Goal: Understand process/instructions: Learn how to perform a task or action

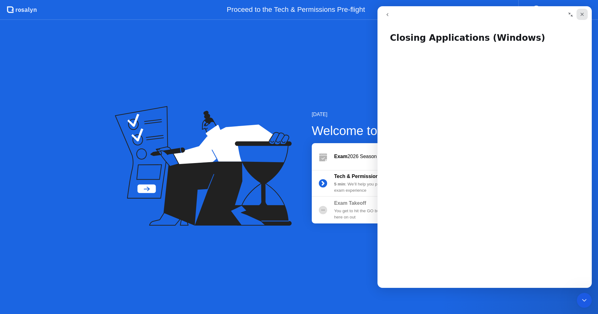
click at [582, 13] on icon "Close" at bounding box center [581, 14] width 5 height 5
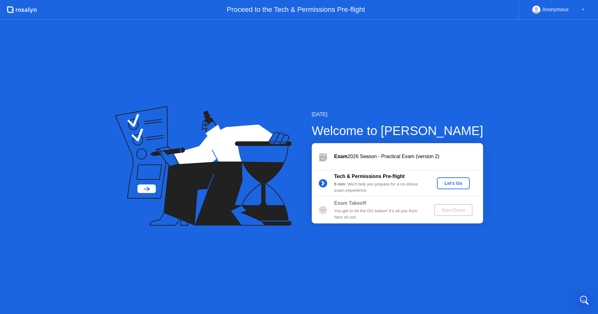
click at [443, 181] on div "Let's Go" at bounding box center [453, 183] width 28 height 5
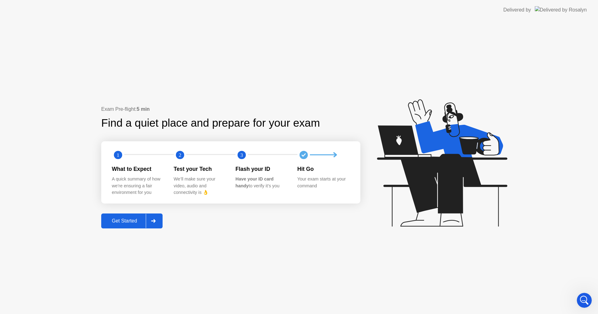
click at [120, 220] on div "Get Started" at bounding box center [124, 221] width 43 height 6
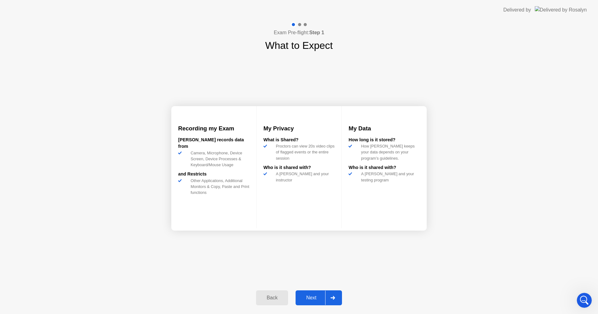
click at [314, 293] on button "Next" at bounding box center [318, 298] width 46 height 15
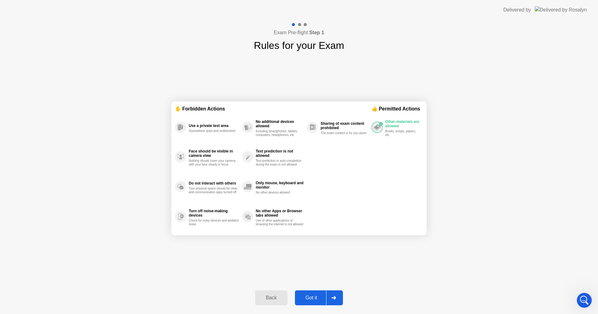
click at [308, 298] on div "Got it" at bounding box center [311, 298] width 29 height 6
select select "**********"
select select "*******"
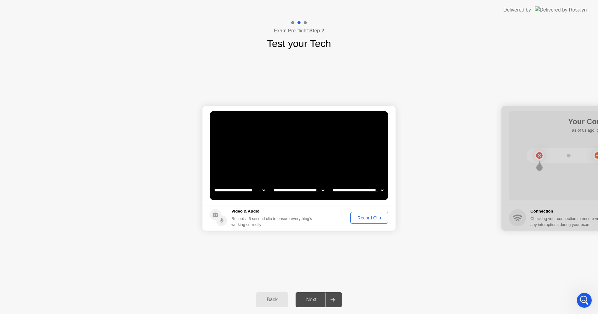
click at [364, 215] on div "Record Clip" at bounding box center [368, 217] width 33 height 5
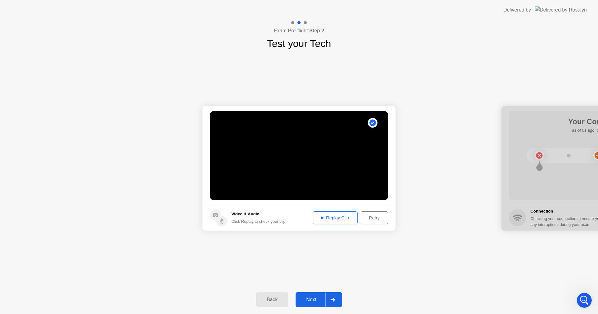
click at [320, 215] on div "Replay Clip" at bounding box center [335, 217] width 40 height 5
click at [316, 299] on div "Next" at bounding box center [311, 300] width 28 height 6
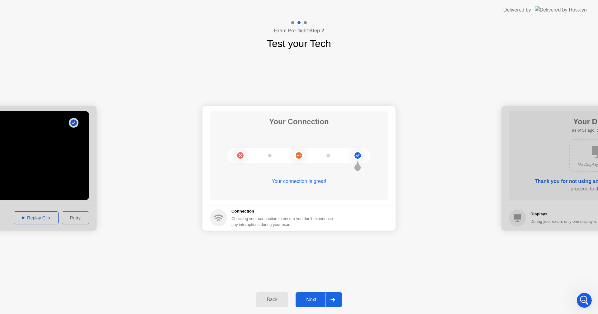
click at [312, 299] on div "Next" at bounding box center [311, 300] width 28 height 6
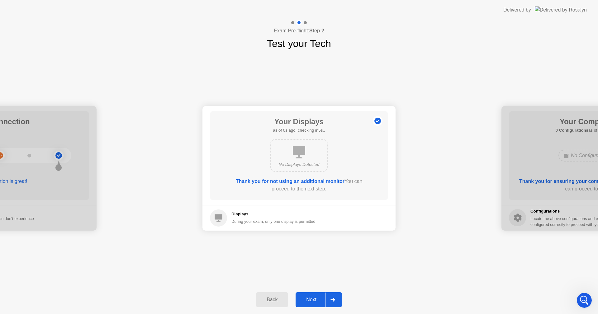
click at [312, 299] on div "Next" at bounding box center [311, 300] width 28 height 6
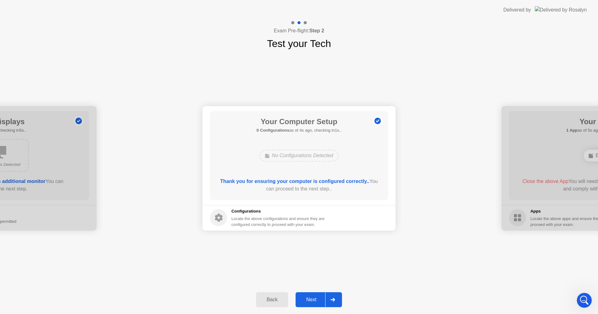
click at [312, 299] on div "Next" at bounding box center [311, 300] width 28 height 6
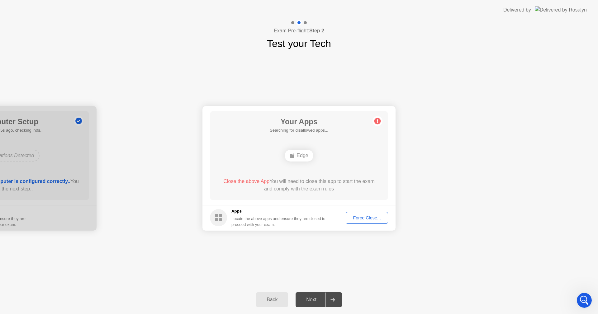
click at [368, 215] on div "Force Close..." at bounding box center [367, 217] width 38 height 5
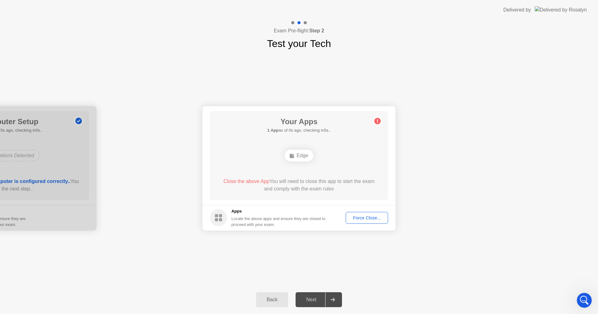
click at [357, 217] on div "Force Close..." at bounding box center [367, 217] width 38 height 5
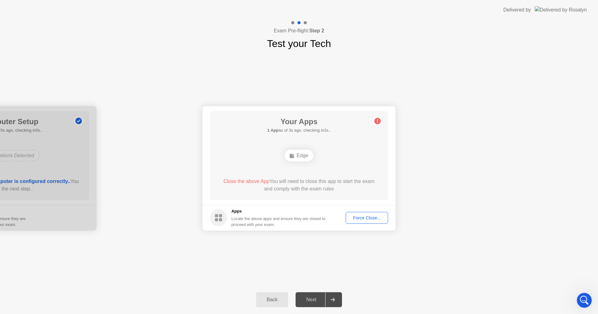
click at [220, 220] on rect at bounding box center [220, 219] width 3 height 3
click at [219, 218] on circle at bounding box center [218, 217] width 17 height 17
click at [361, 216] on div "Force Close..." at bounding box center [367, 217] width 38 height 5
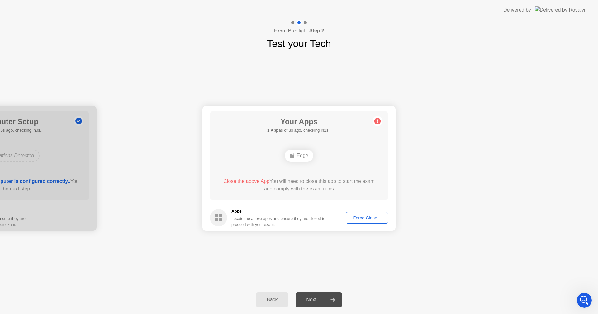
click at [371, 215] on div "Force Close..." at bounding box center [367, 217] width 38 height 5
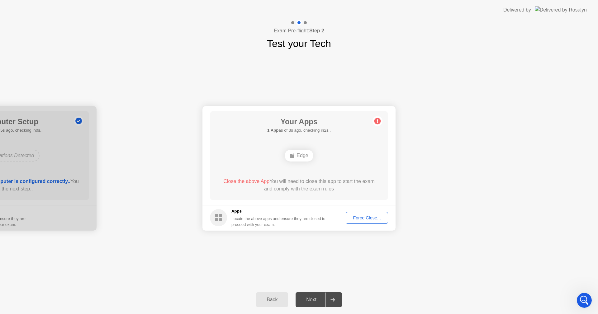
click at [366, 215] on div "Force Close..." at bounding box center [367, 217] width 38 height 5
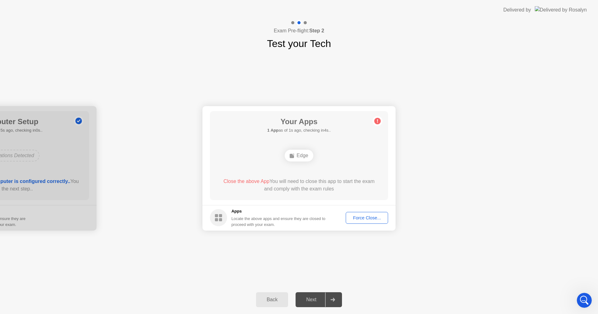
click at [372, 219] on div "Force Close..." at bounding box center [367, 217] width 38 height 5
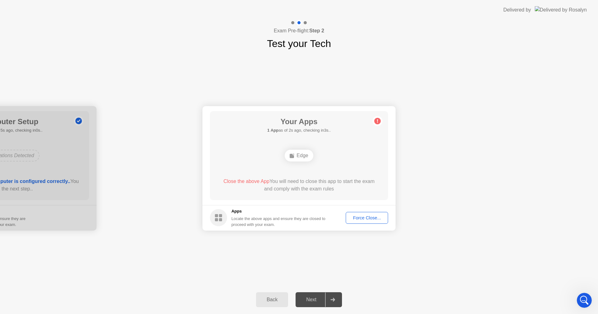
click at [311, 298] on div "Next" at bounding box center [311, 300] width 28 height 6
click at [333, 298] on icon at bounding box center [332, 300] width 5 height 4
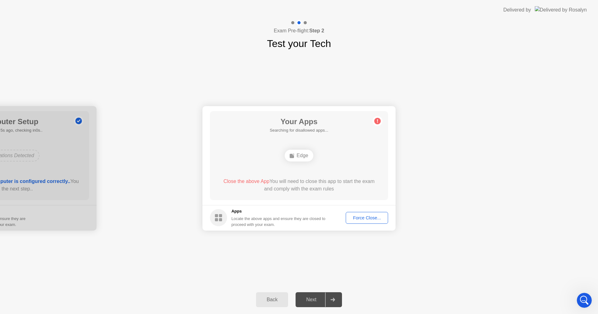
click at [313, 298] on div "Next" at bounding box center [311, 300] width 28 height 6
click at [312, 299] on div "Next" at bounding box center [311, 300] width 28 height 6
click at [272, 294] on button "Back" at bounding box center [272, 299] width 32 height 15
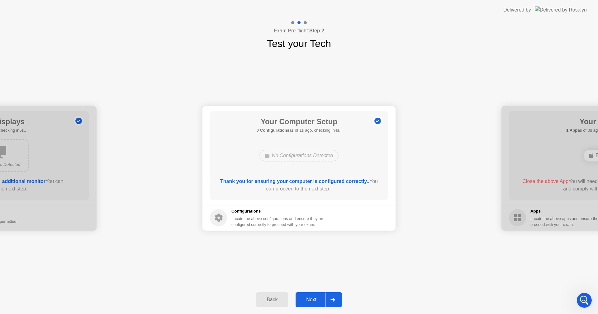
click at [312, 298] on div "Next" at bounding box center [311, 300] width 28 height 6
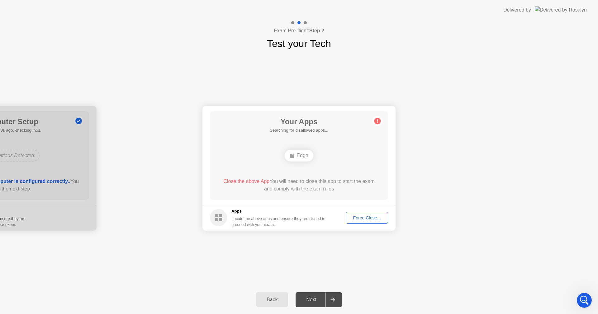
click at [331, 300] on icon at bounding box center [332, 300] width 4 height 4
click at [331, 300] on icon at bounding box center [332, 300] width 5 height 4
click at [305, 297] on div "Next" at bounding box center [311, 300] width 28 height 6
click at [308, 299] on div "Next" at bounding box center [311, 300] width 28 height 6
click at [221, 217] on rect at bounding box center [220, 215] width 3 height 3
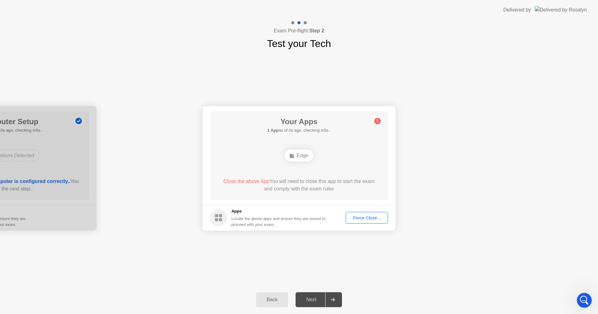
click at [363, 213] on button "Force Close..." at bounding box center [367, 218] width 42 height 12
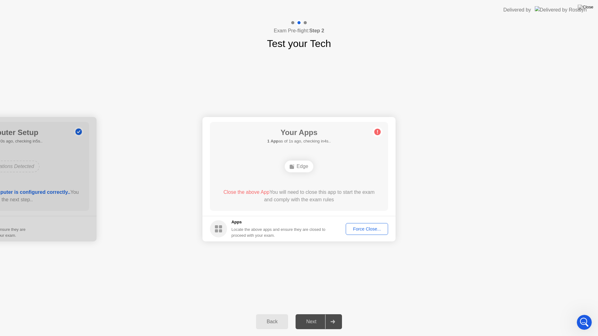
click at [370, 228] on div "Force Close..." at bounding box center [367, 229] width 38 height 5
click at [315, 314] on div "Next" at bounding box center [311, 322] width 28 height 6
click at [314, 314] on div "Next" at bounding box center [311, 322] width 28 height 6
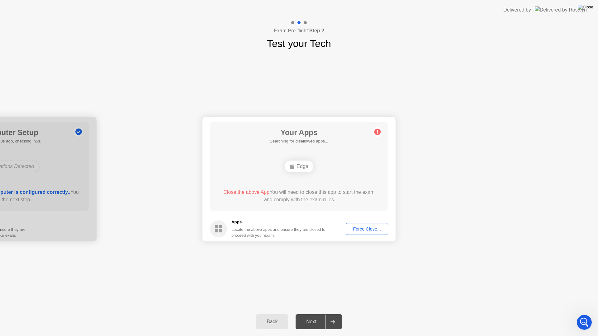
click at [587, 7] on img at bounding box center [586, 7] width 16 height 5
click at [591, 7] on img at bounding box center [586, 7] width 16 height 5
